Goal: Transaction & Acquisition: Purchase product/service

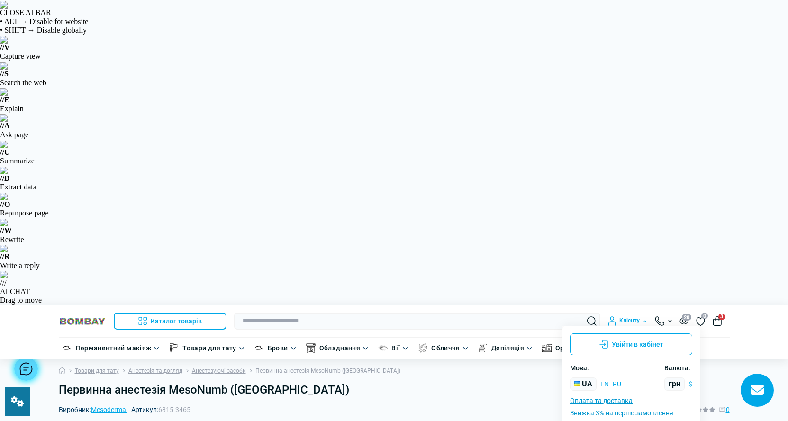
click at [601, 379] on button "en" at bounding box center [604, 383] width 9 height 9
click at [691, 379] on button "$" at bounding box center [690, 383] width 4 height 9
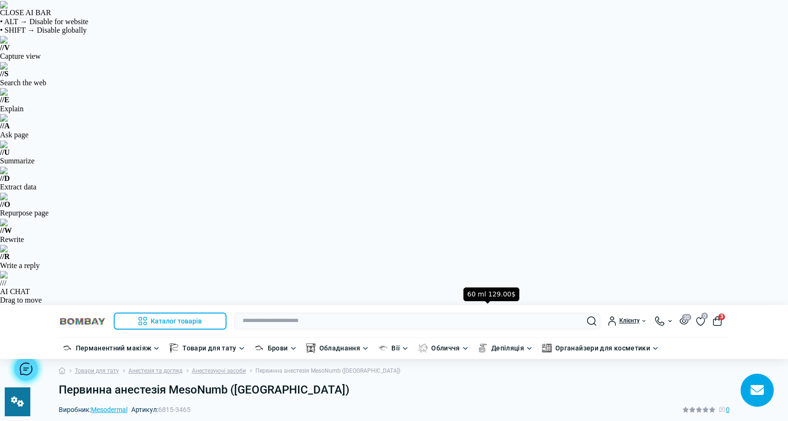
drag, startPoint x: 489, startPoint y: 309, endPoint x: 513, endPoint y: 341, distance: 40.0
type input "*"
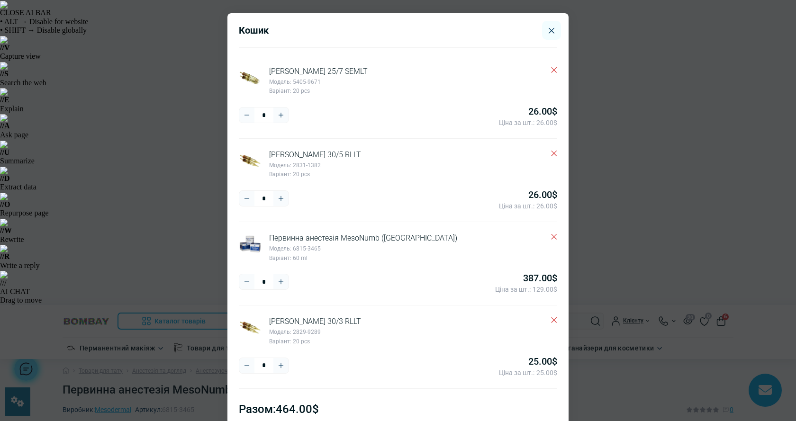
click at [551, 70] on icon "Delete" at bounding box center [554, 70] width 6 height 6
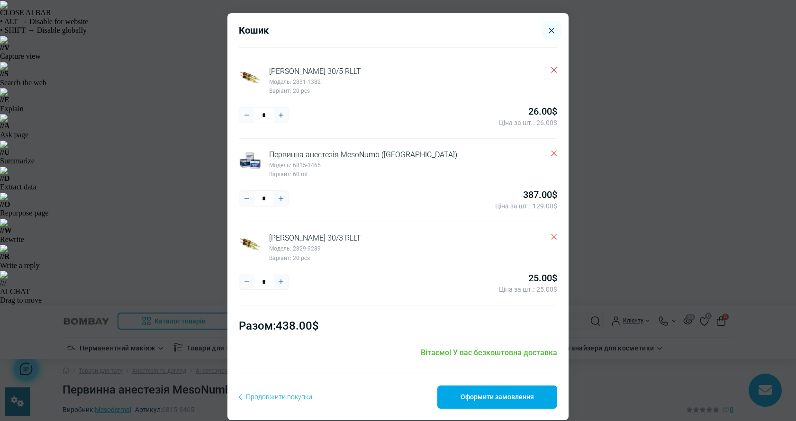
click at [551, 70] on icon "Delete" at bounding box center [554, 70] width 6 height 6
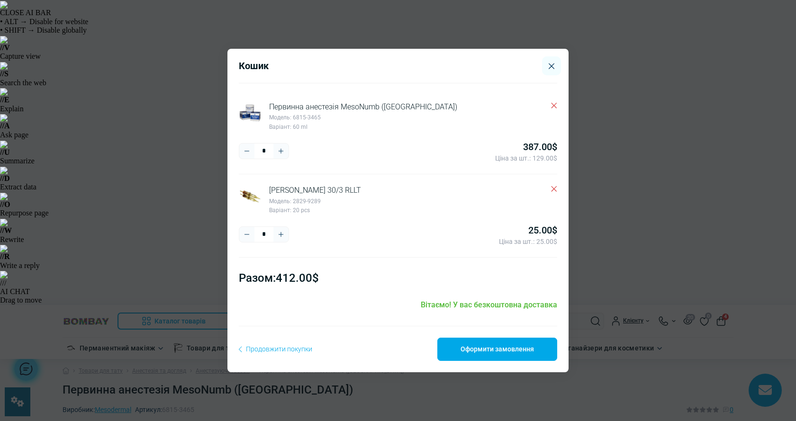
click at [555, 187] on icon "Delete" at bounding box center [554, 189] width 6 height 6
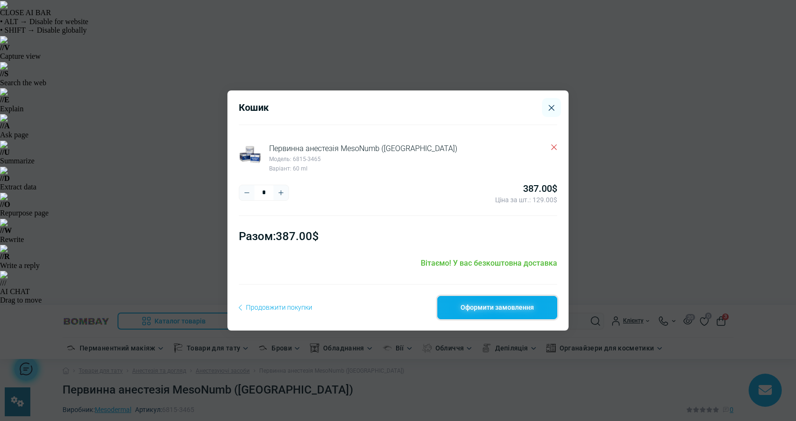
click at [509, 313] on link "Оформити замовлення" at bounding box center [497, 307] width 120 height 23
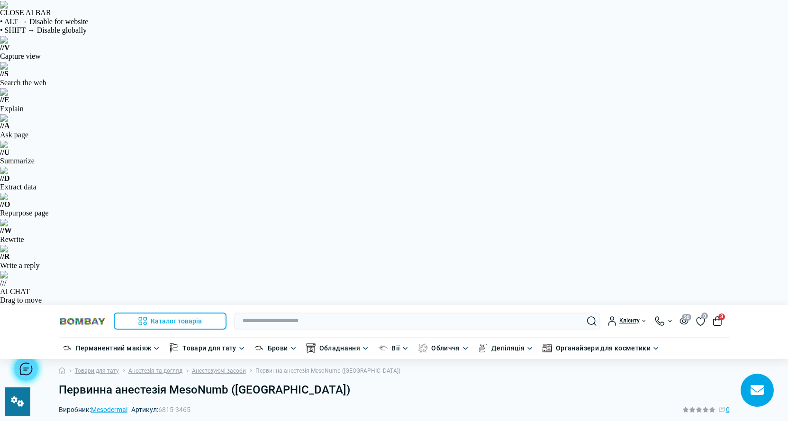
click at [717, 316] on button "3" at bounding box center [716, 320] width 9 height 9
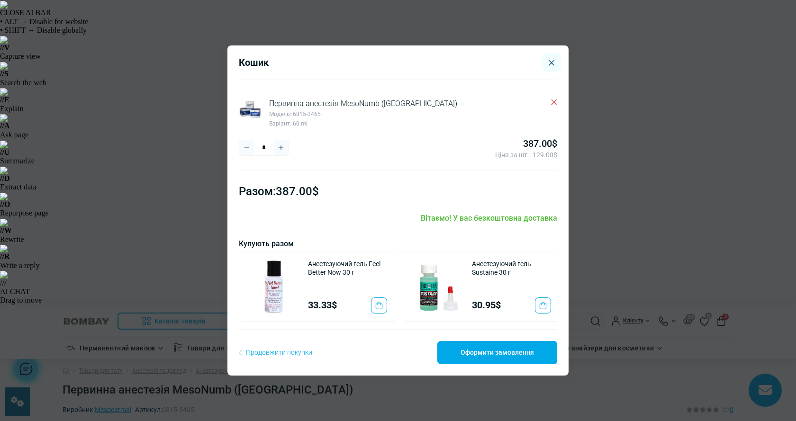
click at [524, 60] on div "Кошик" at bounding box center [398, 68] width 318 height 23
click at [473, 360] on link "Оформити замовлення" at bounding box center [497, 352] width 120 height 23
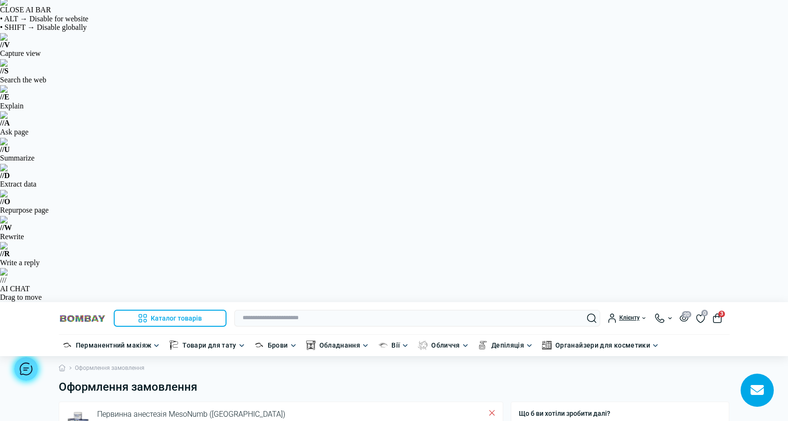
scroll to position [47, 0]
